Goal: Task Accomplishment & Management: Complete application form

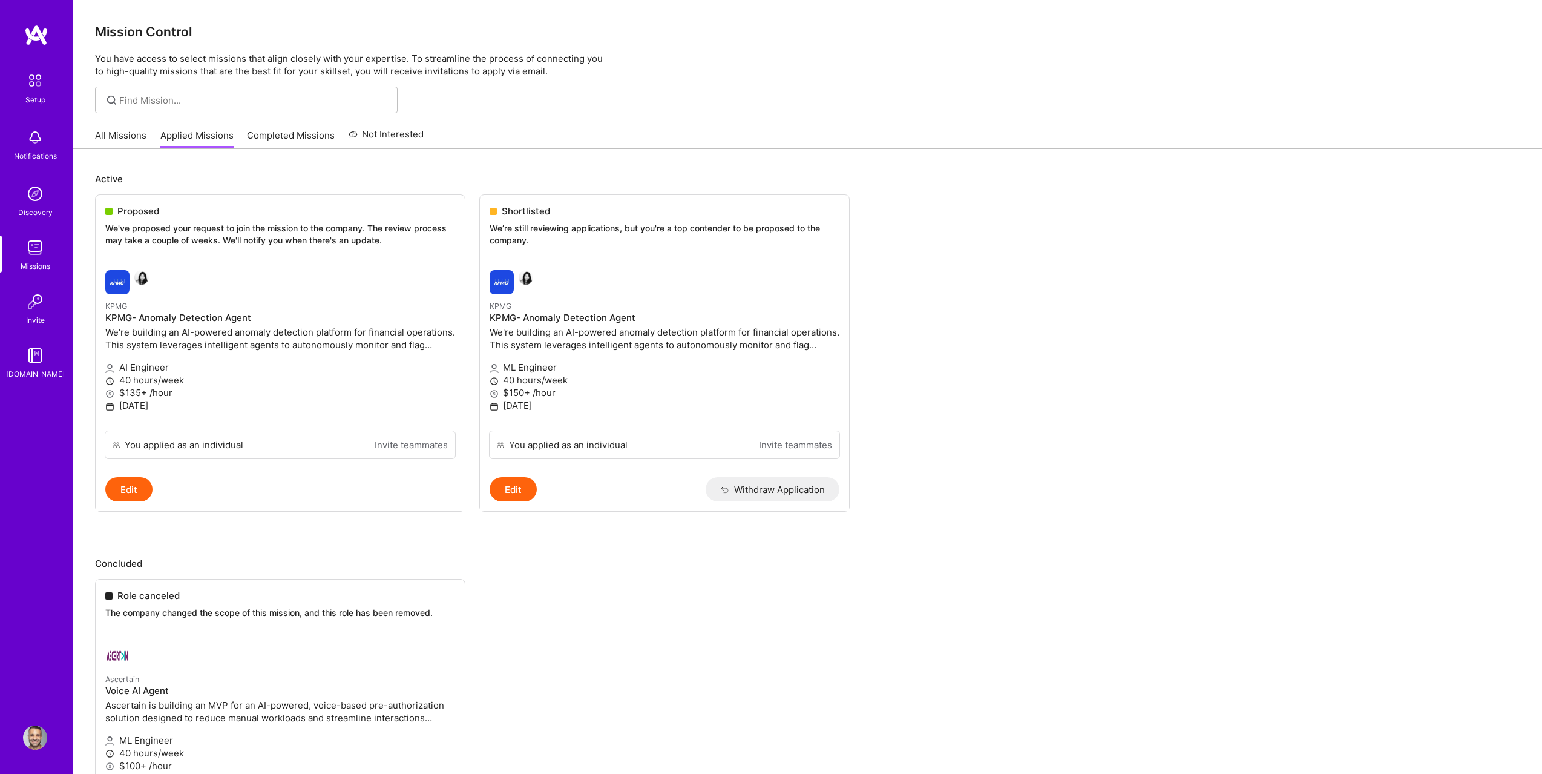
click at [193, 252] on div "Proposed We've proposed your request to join the mission to the company. The re…" at bounding box center [280, 227] width 369 height 65
click at [127, 137] on link "All Missions" at bounding box center [120, 139] width 51 height 20
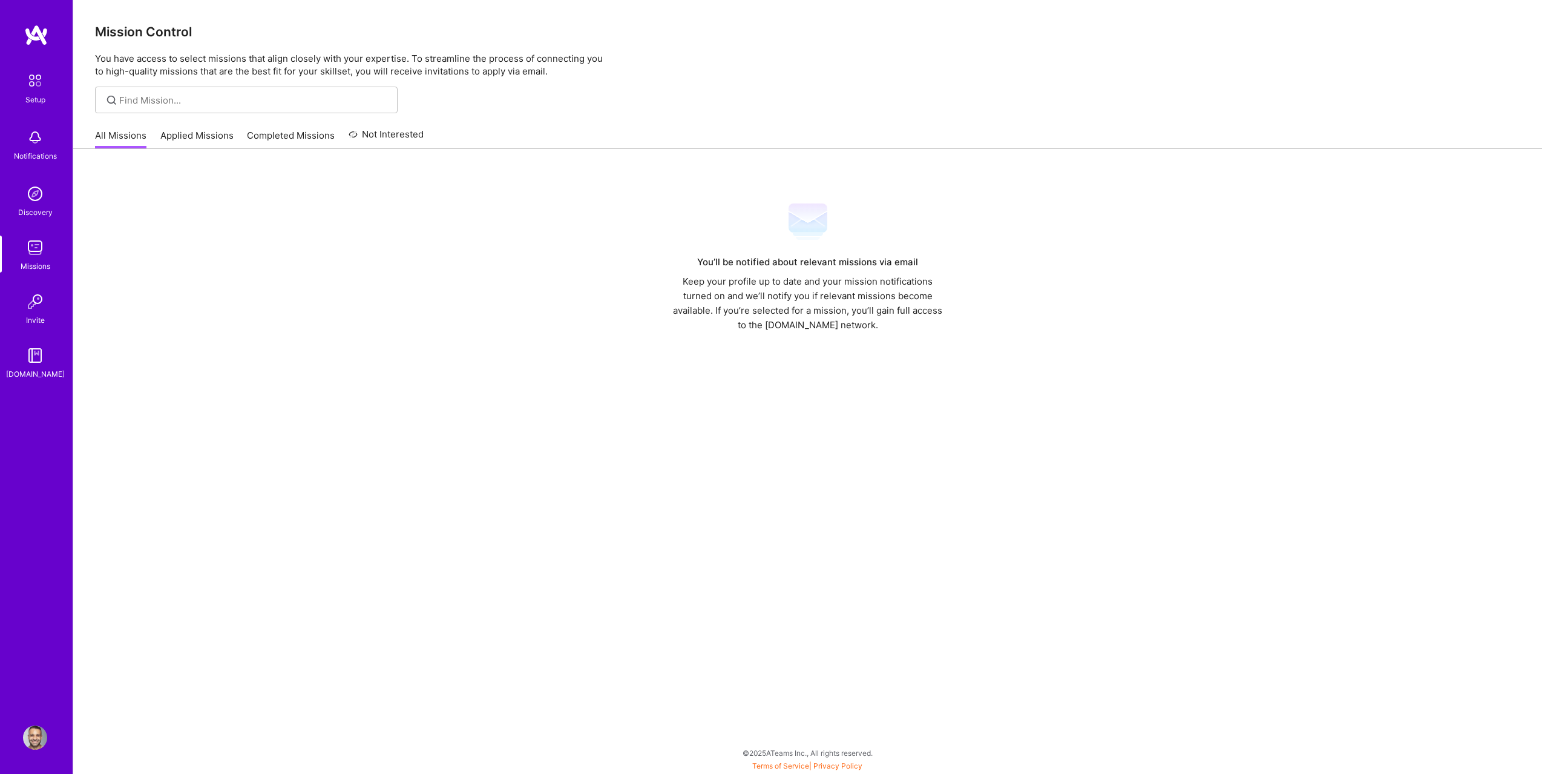
click at [180, 147] on link "Applied Missions" at bounding box center [196, 139] width 73 height 20
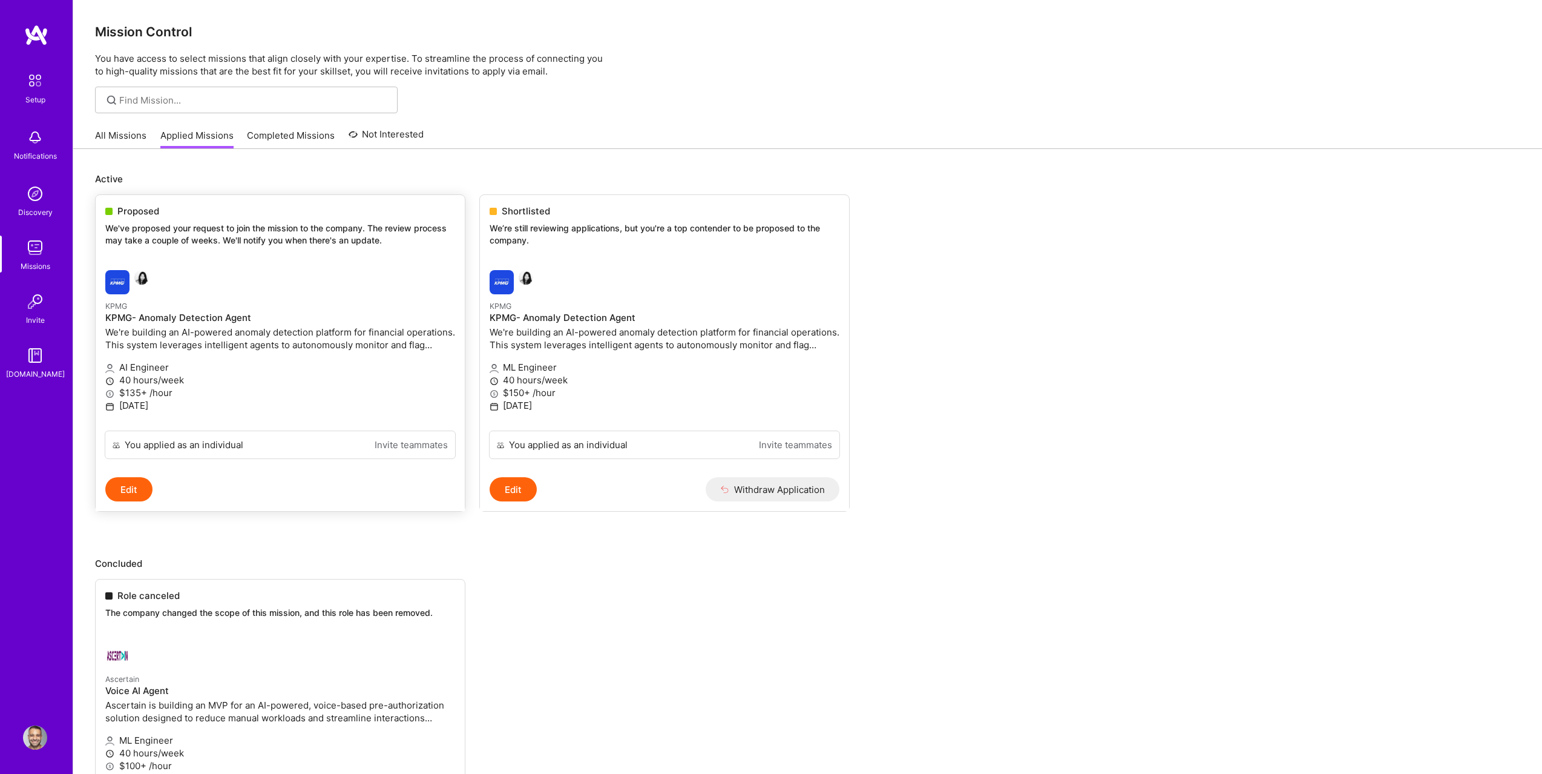
click at [141, 262] on link "KPMG KPMG- Anomaly Detection Agent We're building an AI-powered anomaly detecti…" at bounding box center [280, 345] width 369 height 170
click at [288, 137] on link "Completed Missions" at bounding box center [291, 139] width 88 height 20
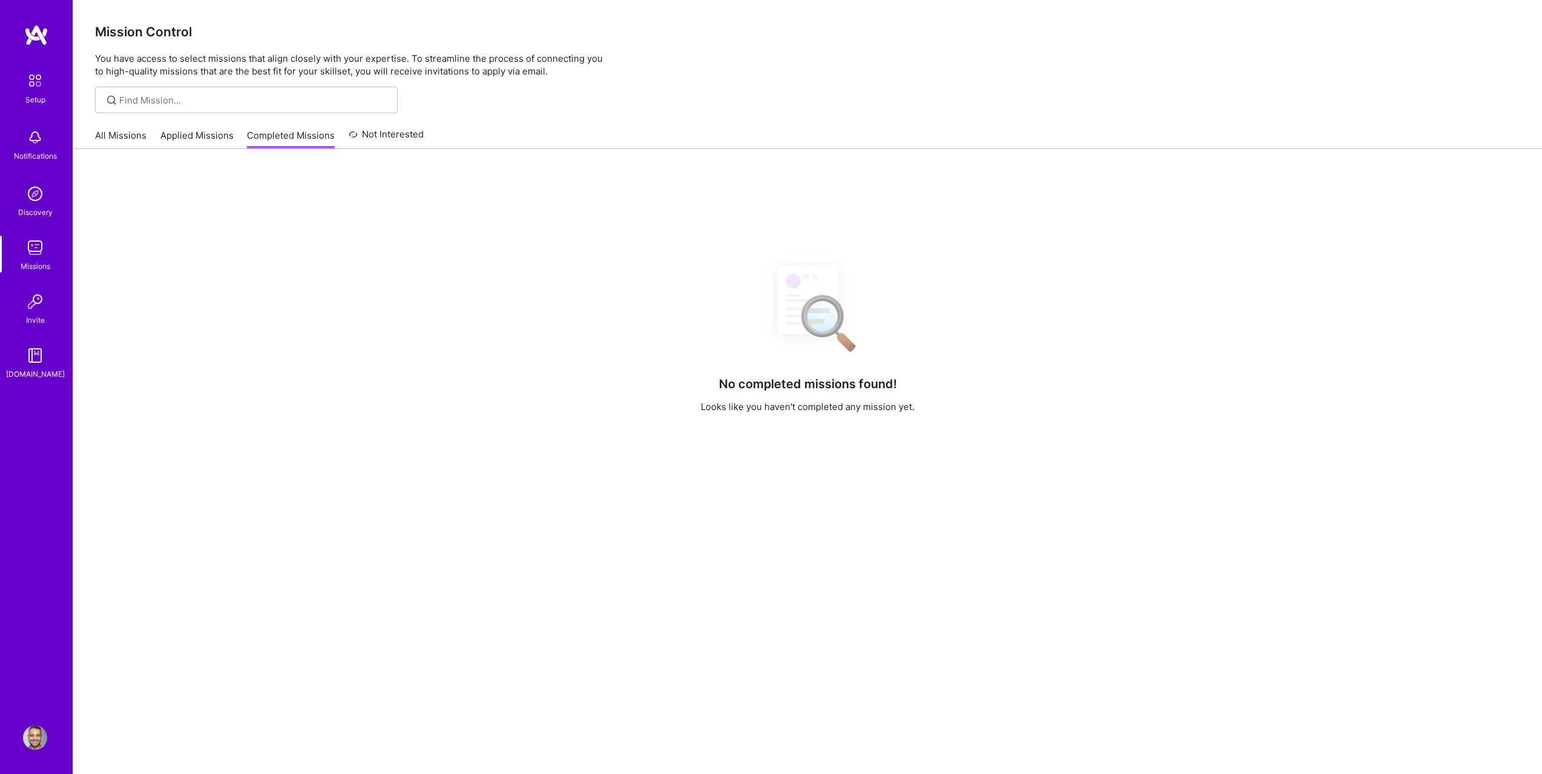
click at [191, 134] on link "Applied Missions" at bounding box center [196, 139] width 73 height 20
